Goal: Information Seeking & Learning: Learn about a topic

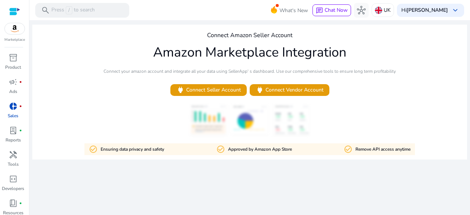
click at [20, 11] on div at bounding box center [14, 11] width 11 height 8
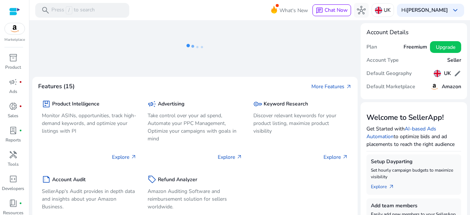
click at [34, 22] on mat-sidenav-content "search Press / to search What's New chat Chat Now hub [GEOGRAPHIC_DATA] Hi HIRA…" at bounding box center [249, 107] width 441 height 215
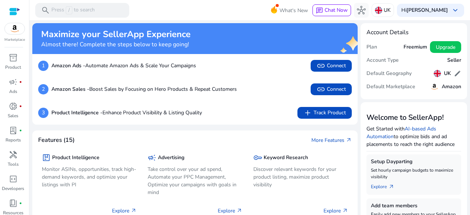
click at [25, 10] on div "Marketplace" at bounding box center [14, 21] width 29 height 43
click at [42, 13] on span "search" at bounding box center [45, 10] width 9 height 9
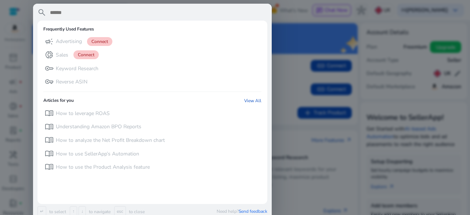
click at [317, 53] on div at bounding box center [235, 107] width 470 height 215
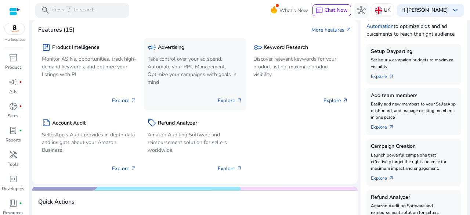
click at [226, 100] on p "Explore arrow_outward" at bounding box center [230, 101] width 25 height 8
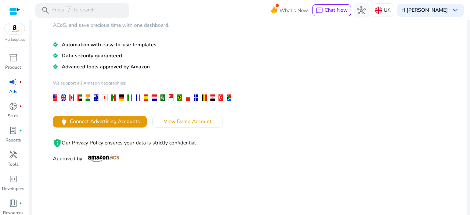
scroll to position [73, 0]
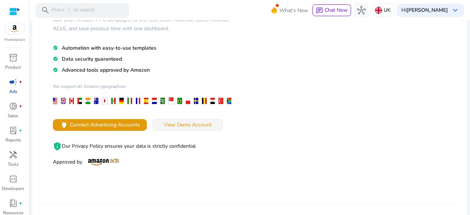
click at [196, 119] on span at bounding box center [188, 125] width 70 height 18
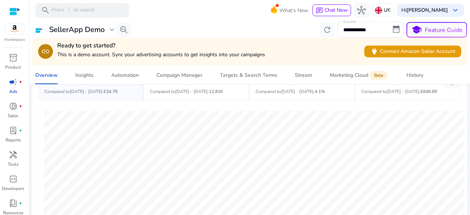
scroll to position [37, 0]
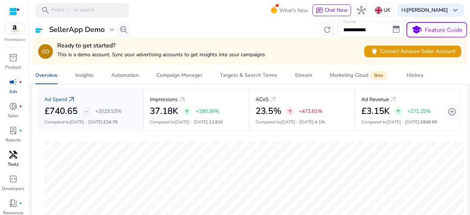
click at [14, 154] on span "handyman" at bounding box center [13, 154] width 9 height 9
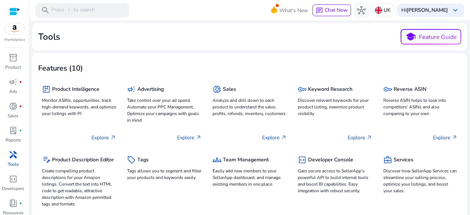
scroll to position [37, 0]
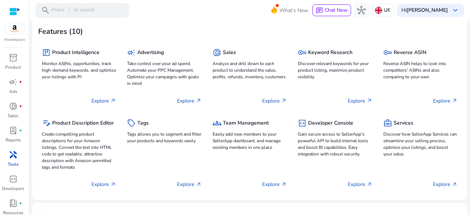
click at [14, 154] on span "handyman" at bounding box center [13, 154] width 9 height 9
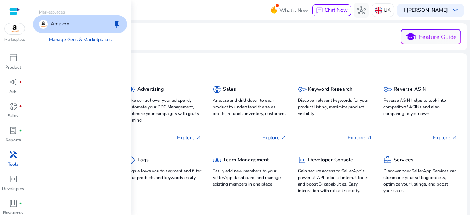
click at [15, 28] on img at bounding box center [15, 28] width 20 height 11
click at [115, 23] on span "keep" at bounding box center [116, 24] width 9 height 9
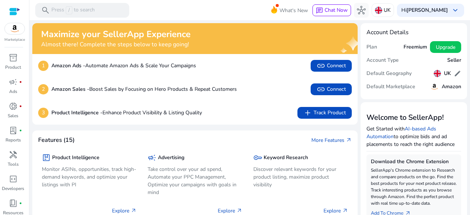
click at [12, 12] on div at bounding box center [14, 11] width 11 height 8
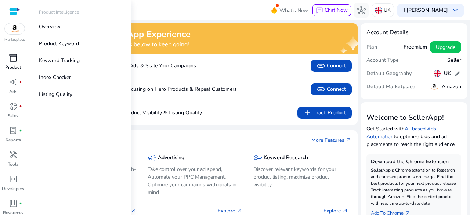
click at [15, 64] on p "Product" at bounding box center [13, 67] width 16 height 7
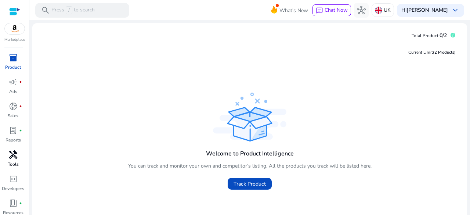
click at [10, 161] on p "Tools" at bounding box center [13, 164] width 11 height 7
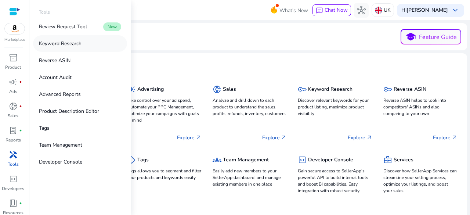
click at [51, 42] on p "Keyword Research" at bounding box center [60, 44] width 43 height 8
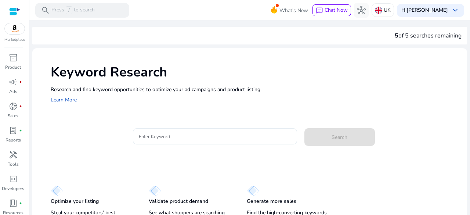
click at [200, 134] on input "Enter Keyword" at bounding box center [215, 136] width 152 height 8
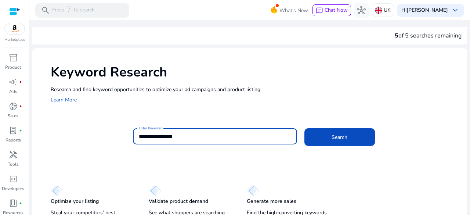
click at [166, 138] on input "**********" at bounding box center [215, 136] width 152 height 8
click at [154, 136] on input "**********" at bounding box center [215, 136] width 152 height 8
type input "**********"
click at [322, 133] on span at bounding box center [339, 137] width 71 height 18
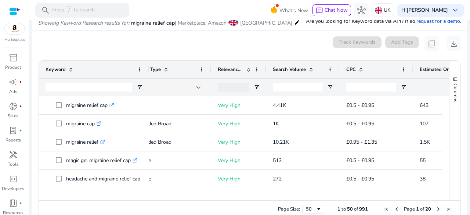
scroll to position [0, 98]
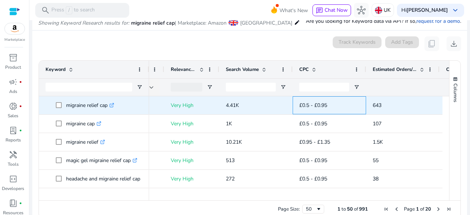
click at [340, 104] on span "£0.5 - £0.95" at bounding box center [329, 105] width 60 height 15
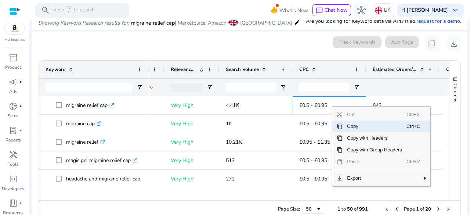
click at [349, 127] on span "Copy" at bounding box center [375, 126] width 64 height 12
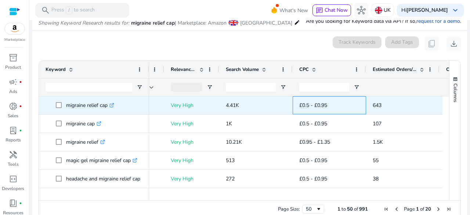
click at [328, 102] on span "£0.5 - £0.95" at bounding box center [329, 105] width 60 height 15
click at [327, 105] on span "£0.5 - £0.95" at bounding box center [313, 105] width 28 height 7
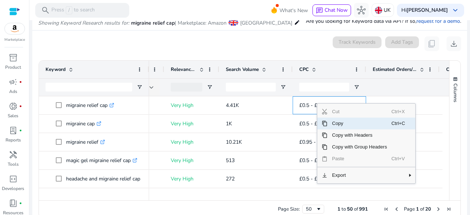
click at [333, 123] on span "Copy" at bounding box center [360, 124] width 64 height 12
